Goal: Find specific page/section: Find specific page/section

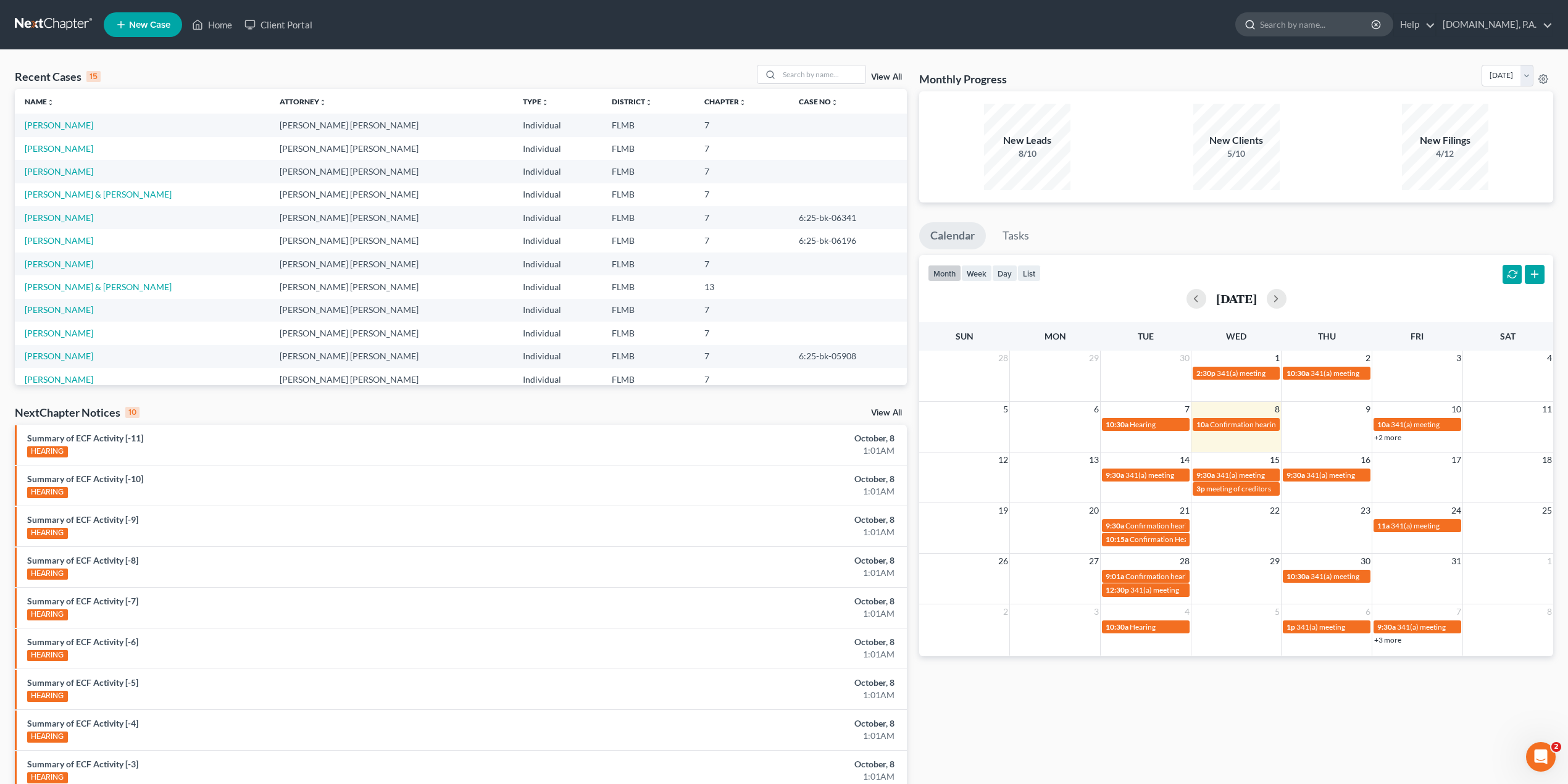
click at [1318, 31] on input "search" at bounding box center [1316, 24] width 113 height 23
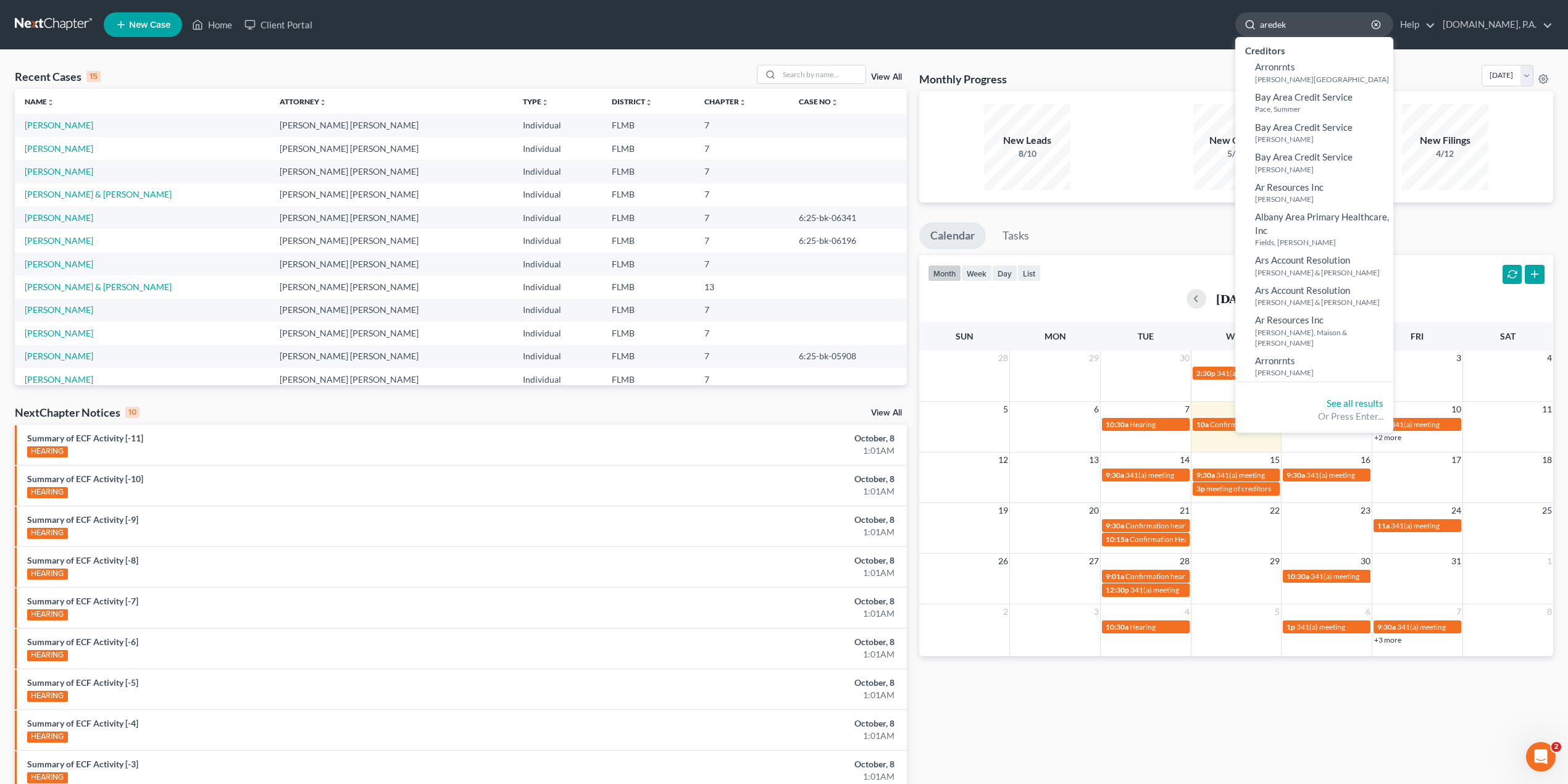
drag, startPoint x: 1332, startPoint y: 28, endPoint x: 1318, endPoint y: 28, distance: 14.0
click at [1318, 28] on input "aredek" at bounding box center [1316, 24] width 113 height 23
type input "aredek"
click at [1381, 28] on icon "button" at bounding box center [1376, 25] width 10 height 10
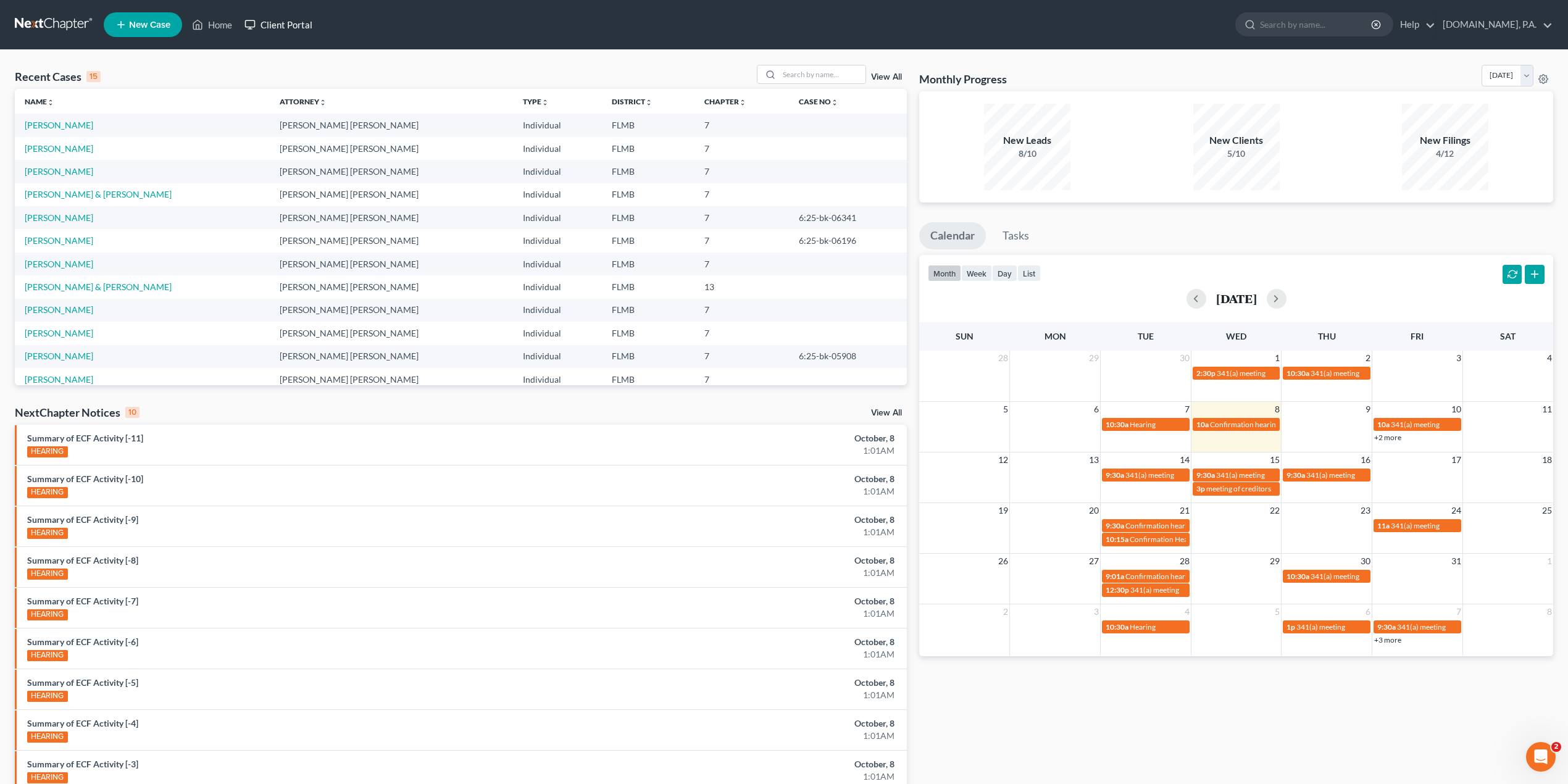
click at [269, 25] on link "Client Portal" at bounding box center [279, 25] width 80 height 23
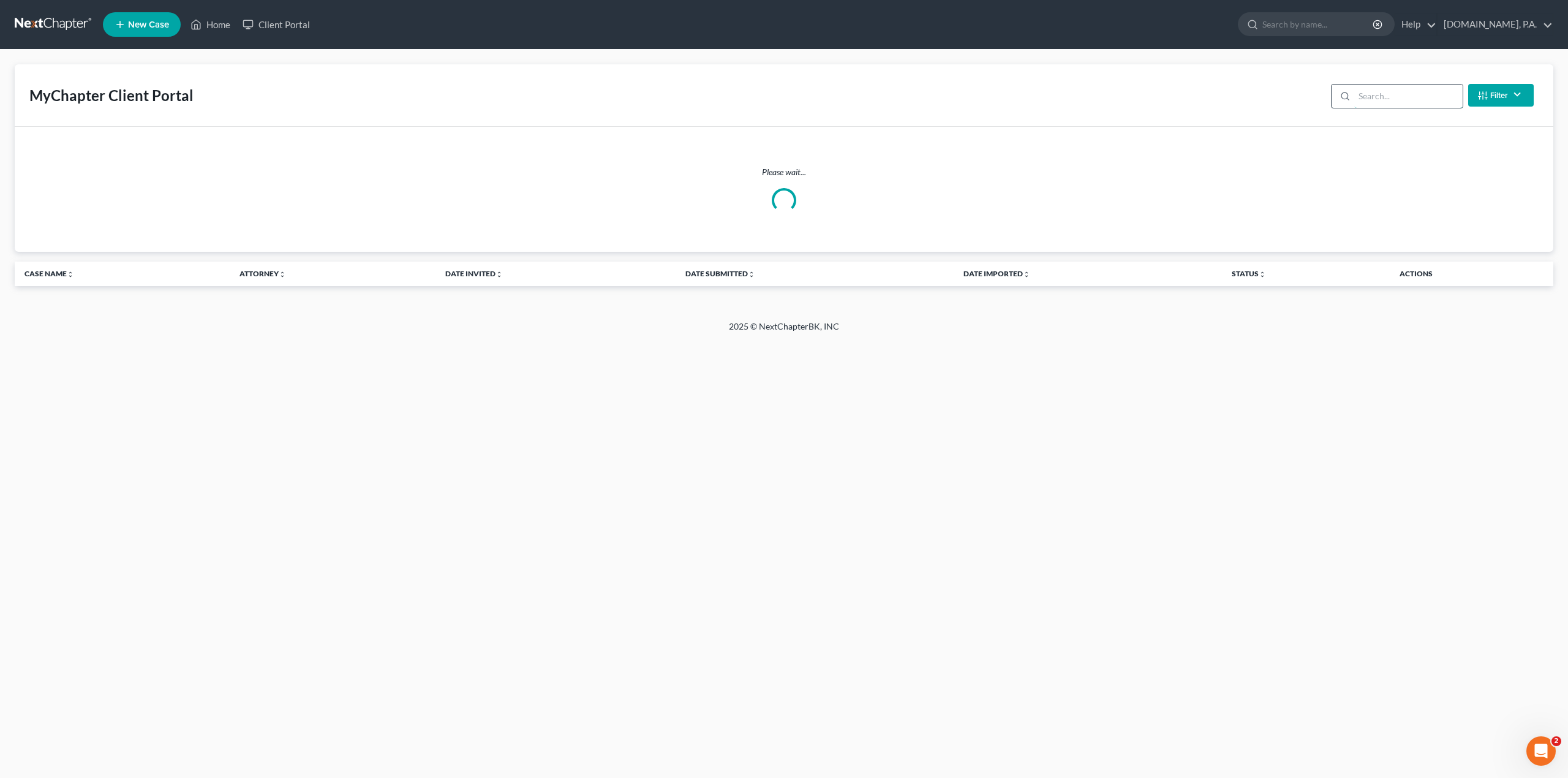
click at [1397, 99] on input "search" at bounding box center [1408, 96] width 108 height 23
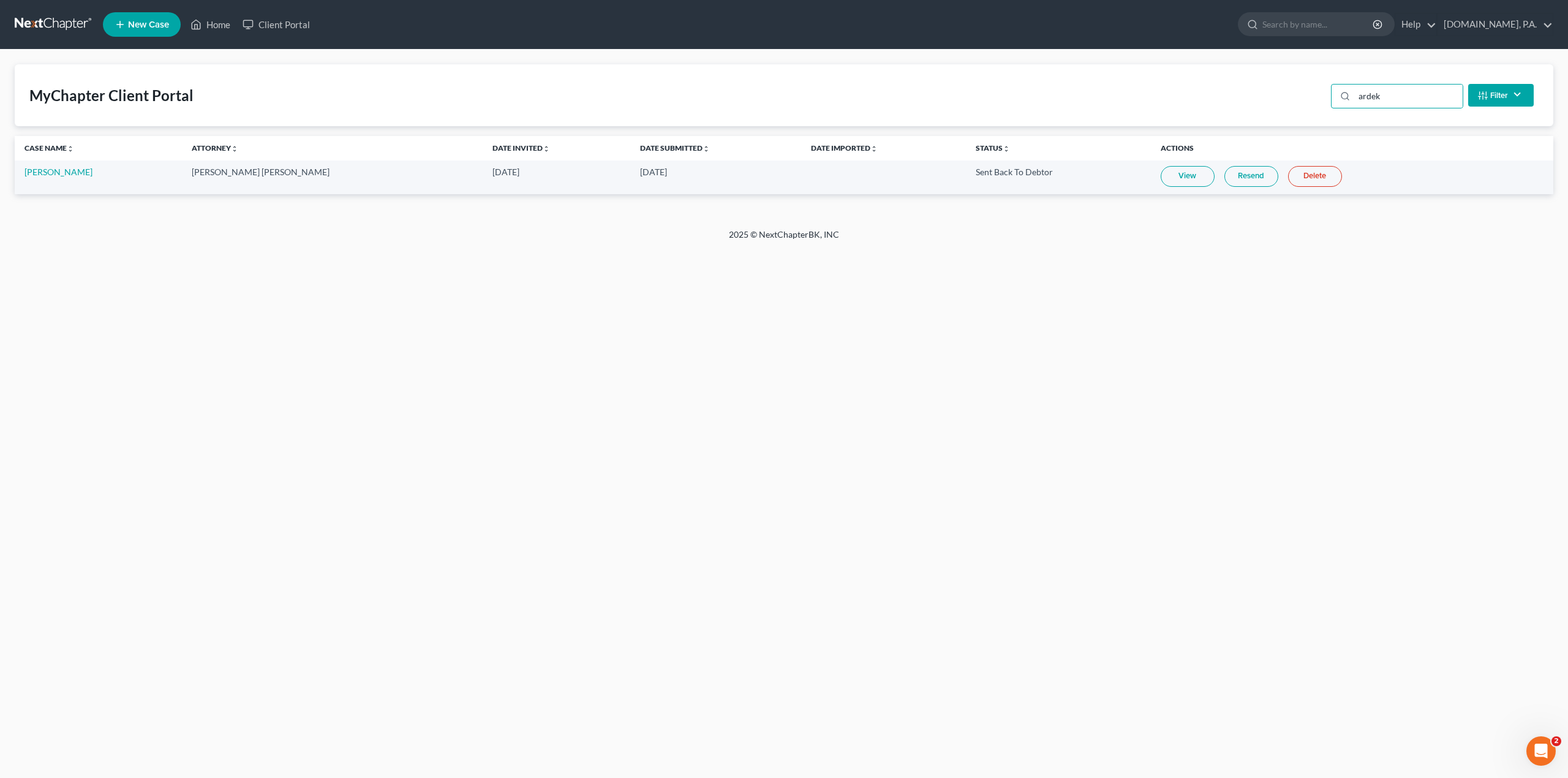
click at [1161, 180] on link "View" at bounding box center [1187, 176] width 54 height 21
click at [1391, 87] on input "ardek" at bounding box center [1408, 96] width 108 height 23
type input "ponz"
click at [1139, 181] on link "View" at bounding box center [1166, 176] width 54 height 21
